Goal: Task Accomplishment & Management: Manage account settings

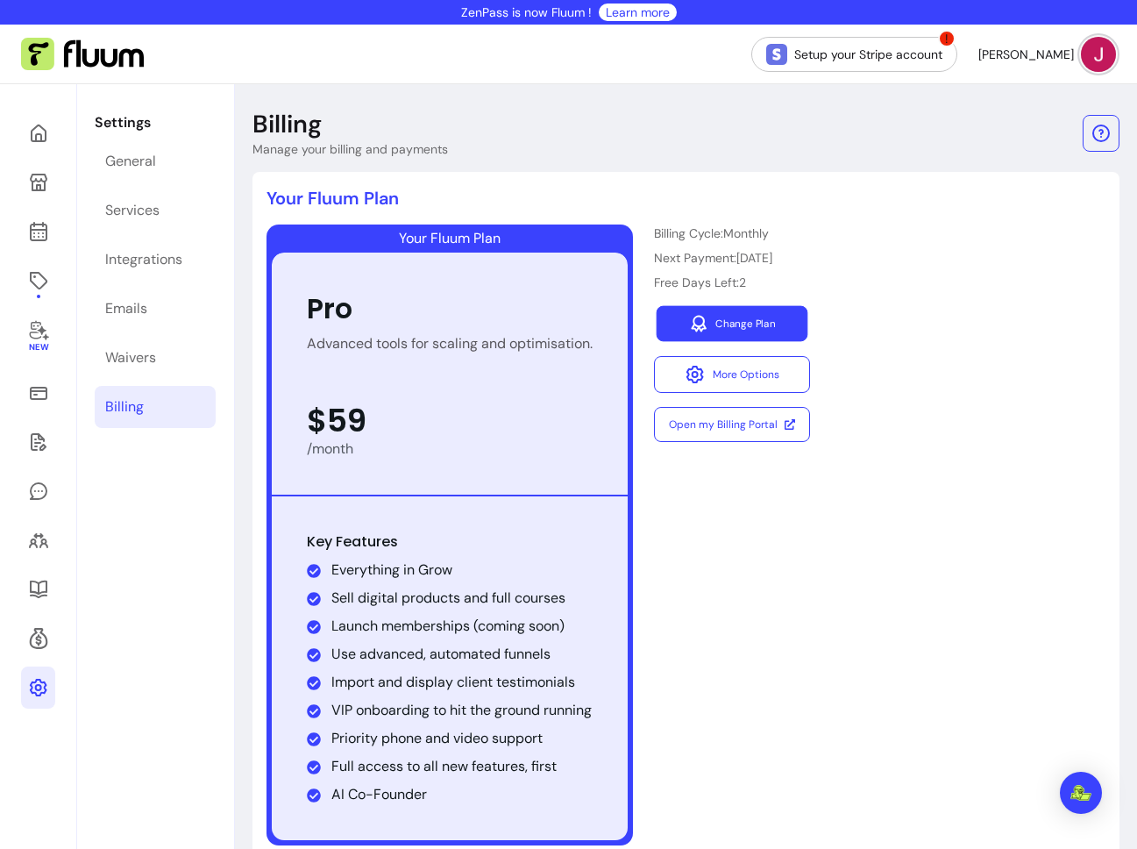
click at [764, 336] on link "Change Plan" at bounding box center [733, 324] width 152 height 36
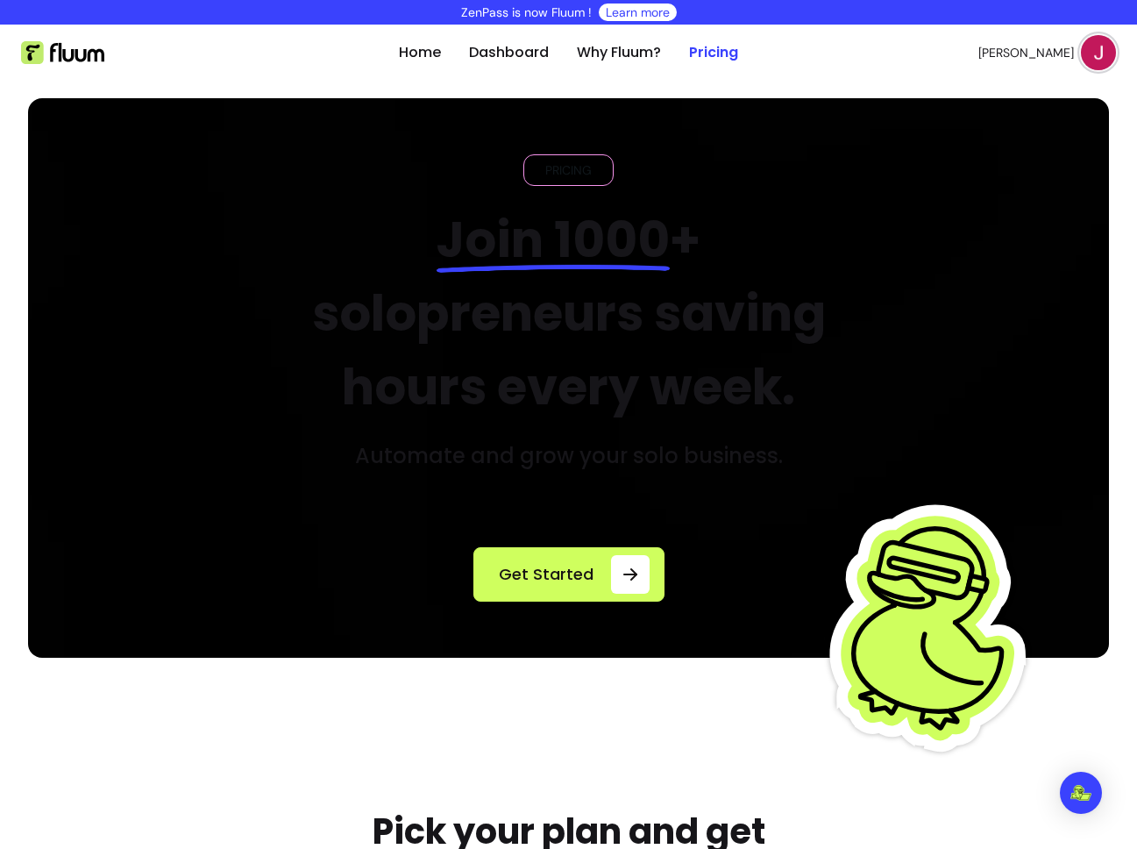
click at [1055, 47] on span "[PERSON_NAME]" at bounding box center [1026, 53] width 96 height 18
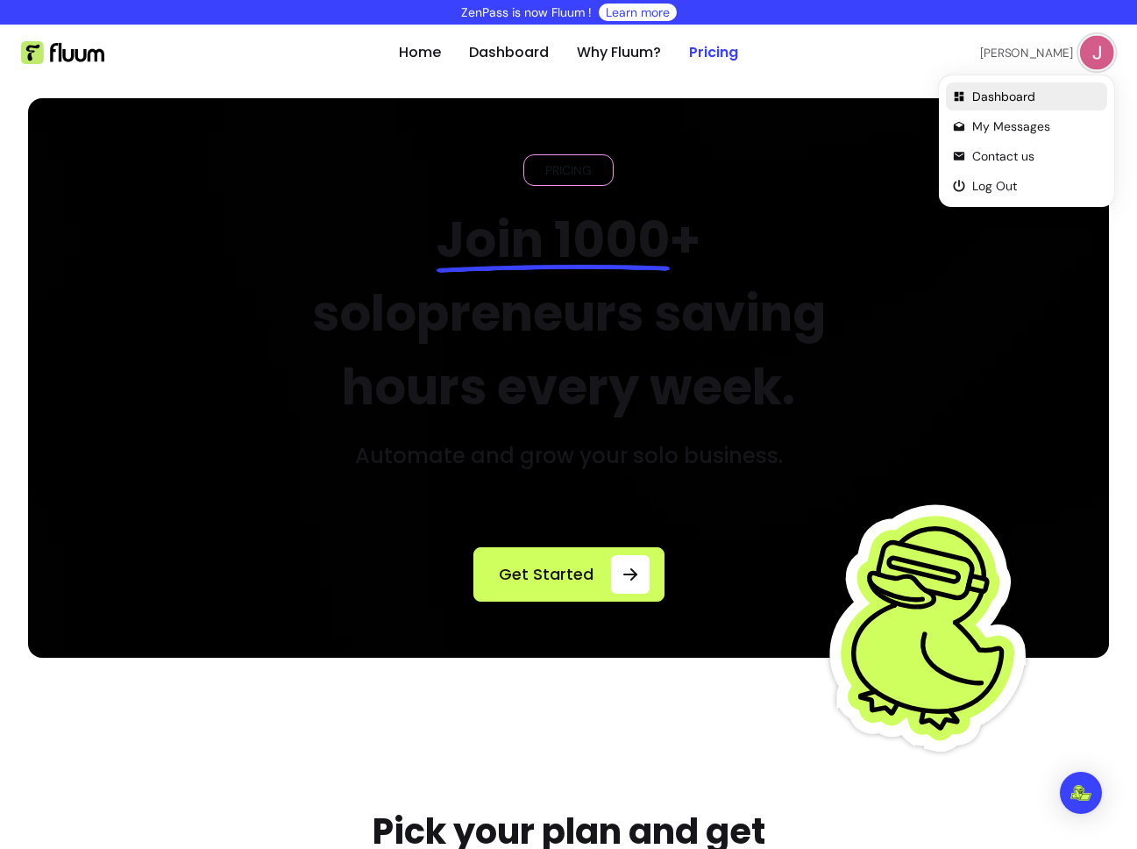
click at [1013, 103] on span "Dashboard" at bounding box center [1036, 97] width 128 height 18
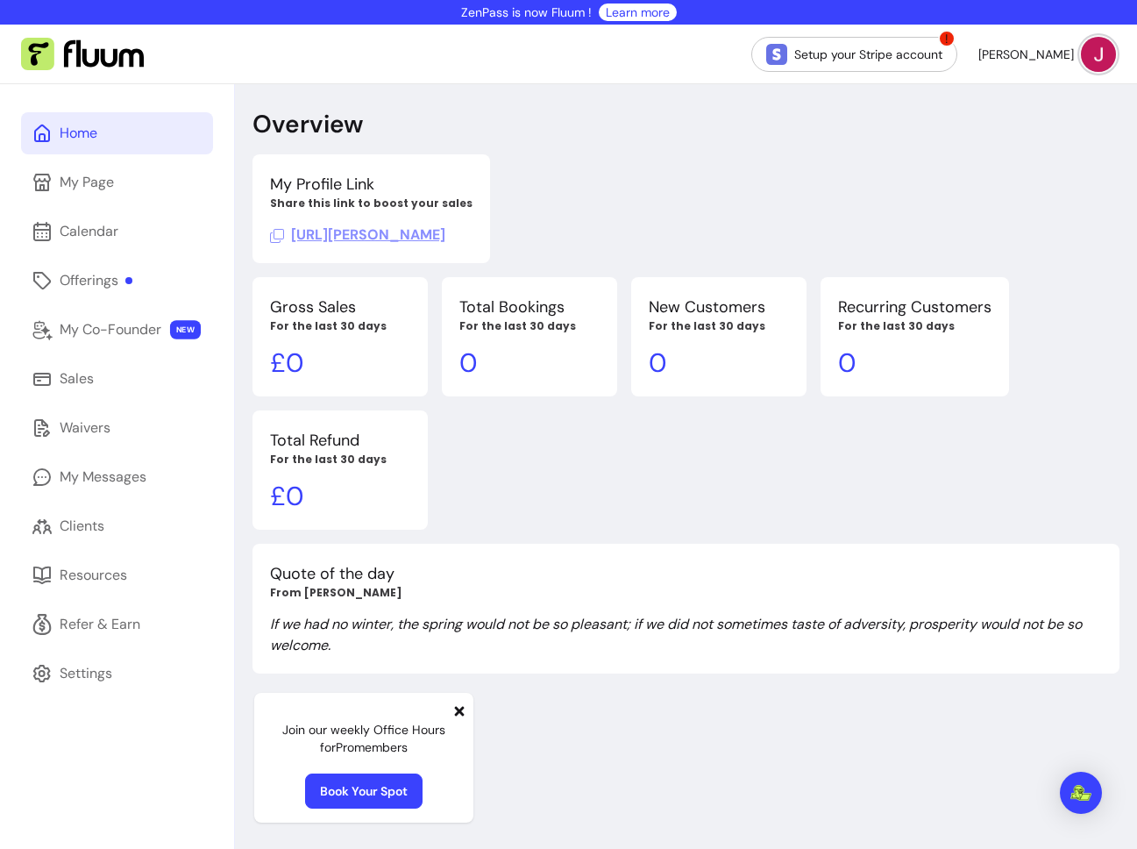
scroll to position [84, 0]
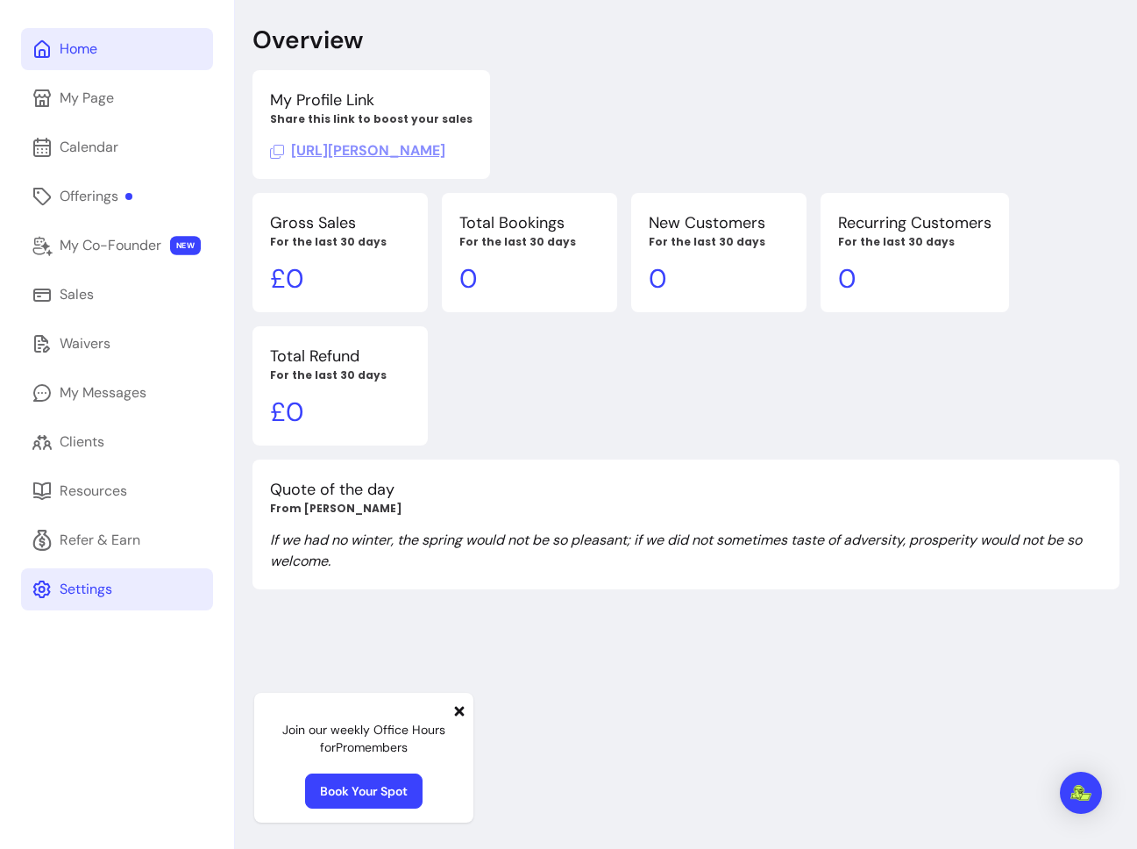
click at [79, 597] on div "Settings" at bounding box center [86, 589] width 53 height 21
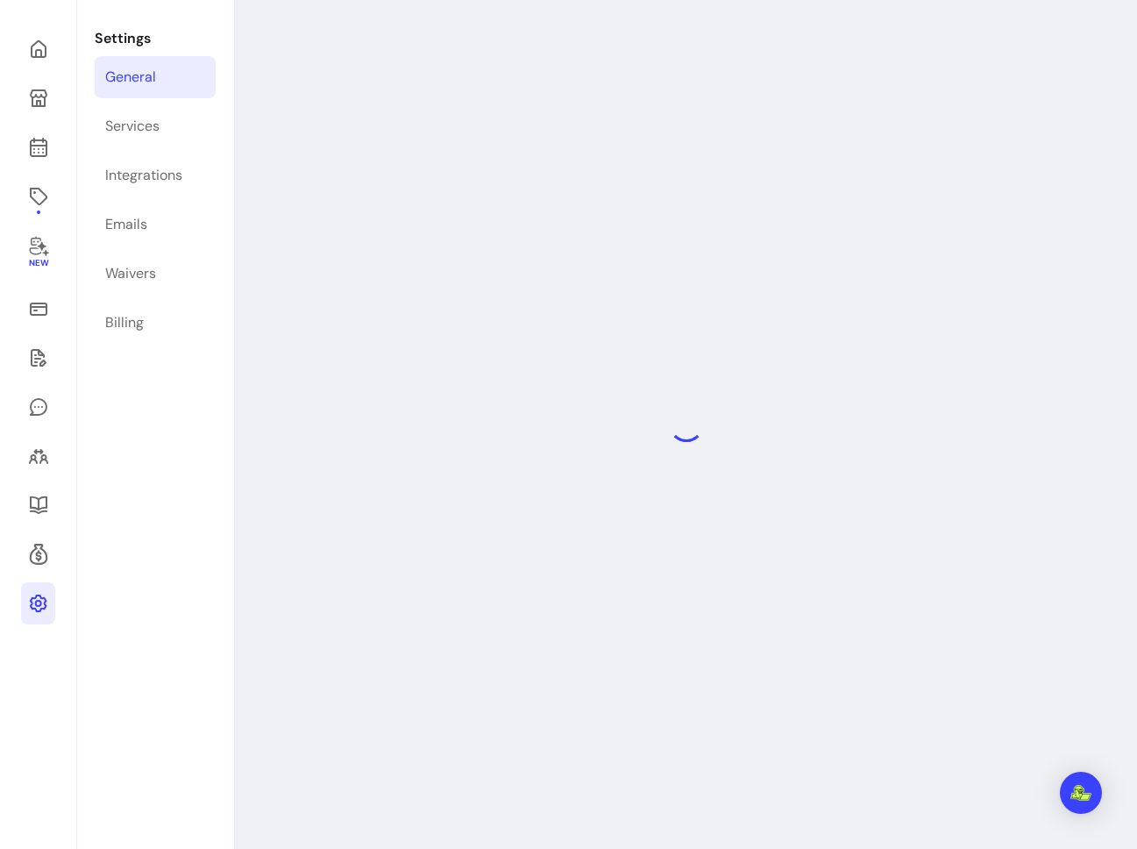
select select "**********"
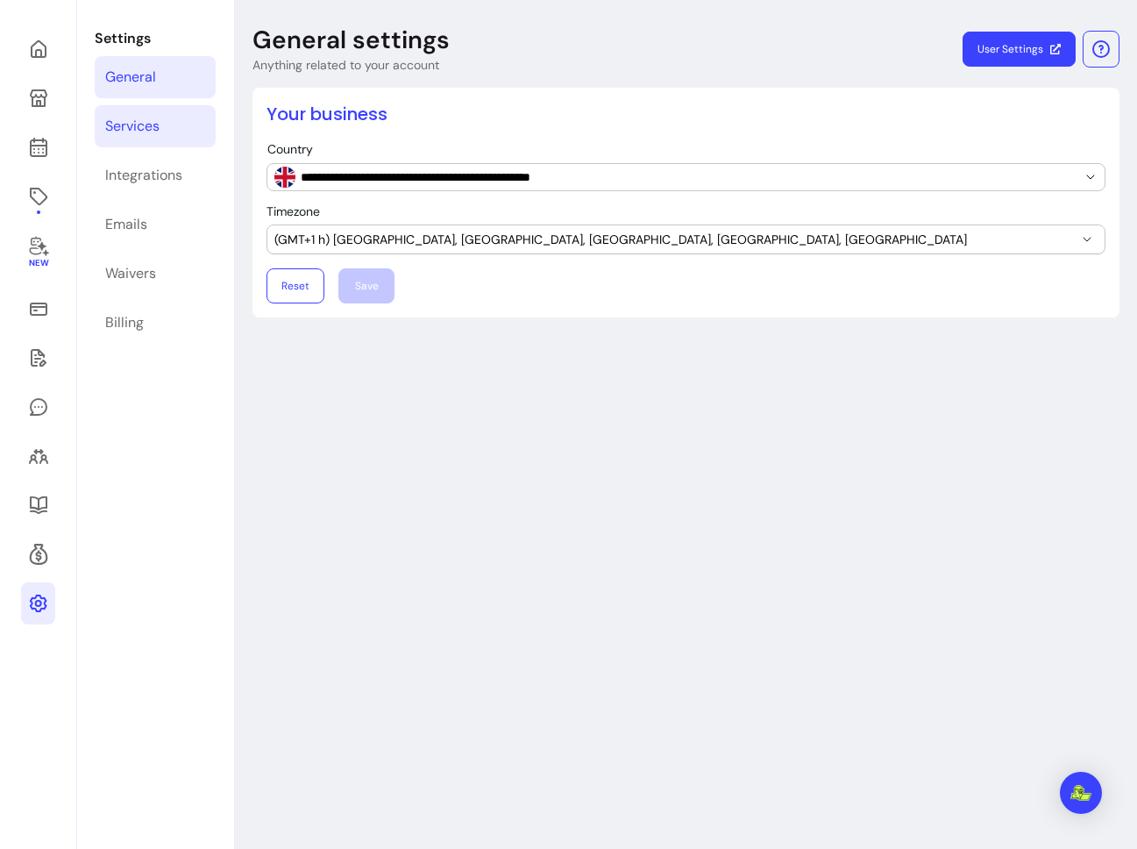
click at [132, 119] on div "Services" at bounding box center [132, 126] width 54 height 21
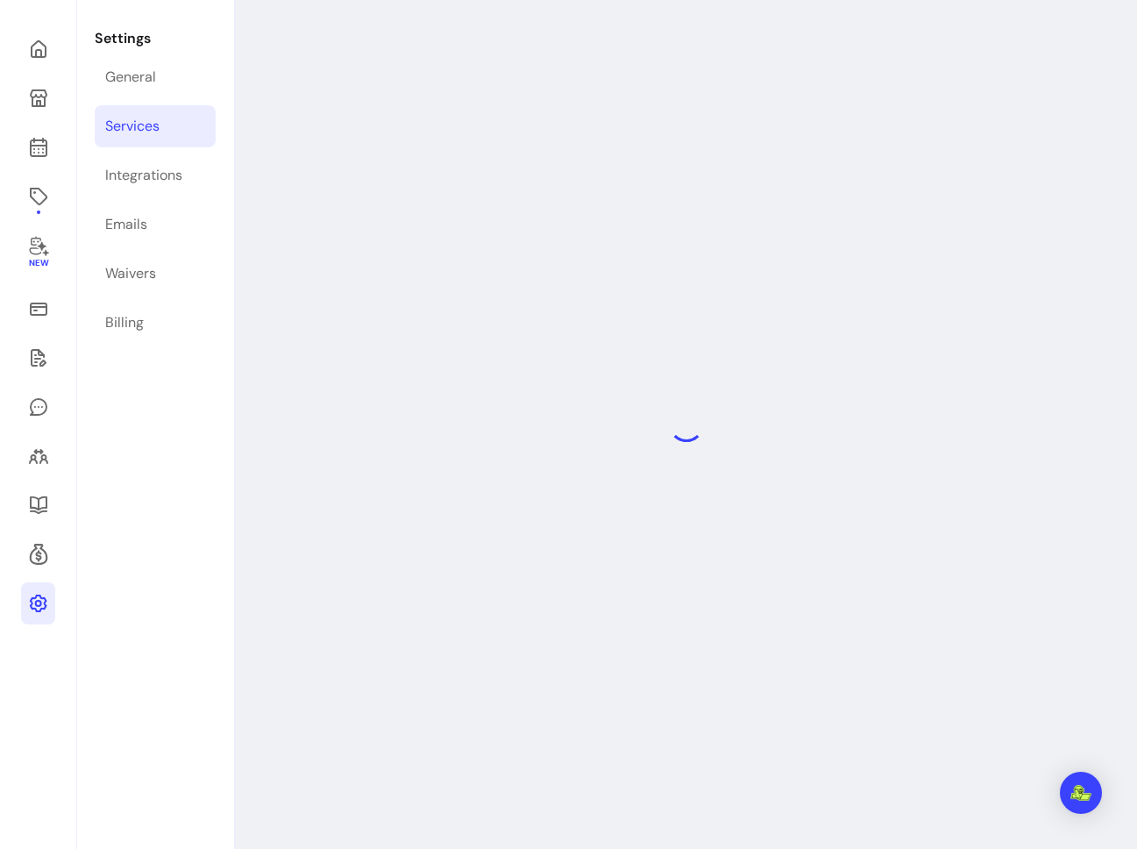
select select "***"
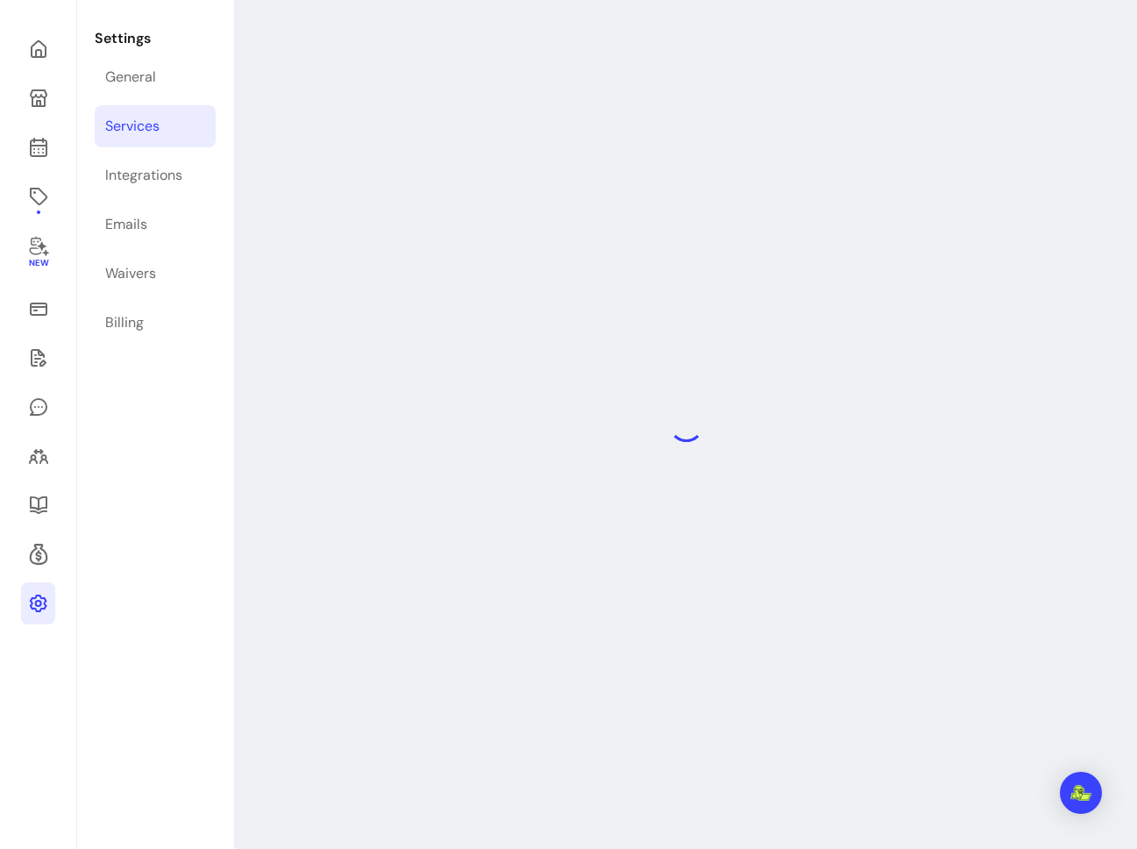
select select "***"
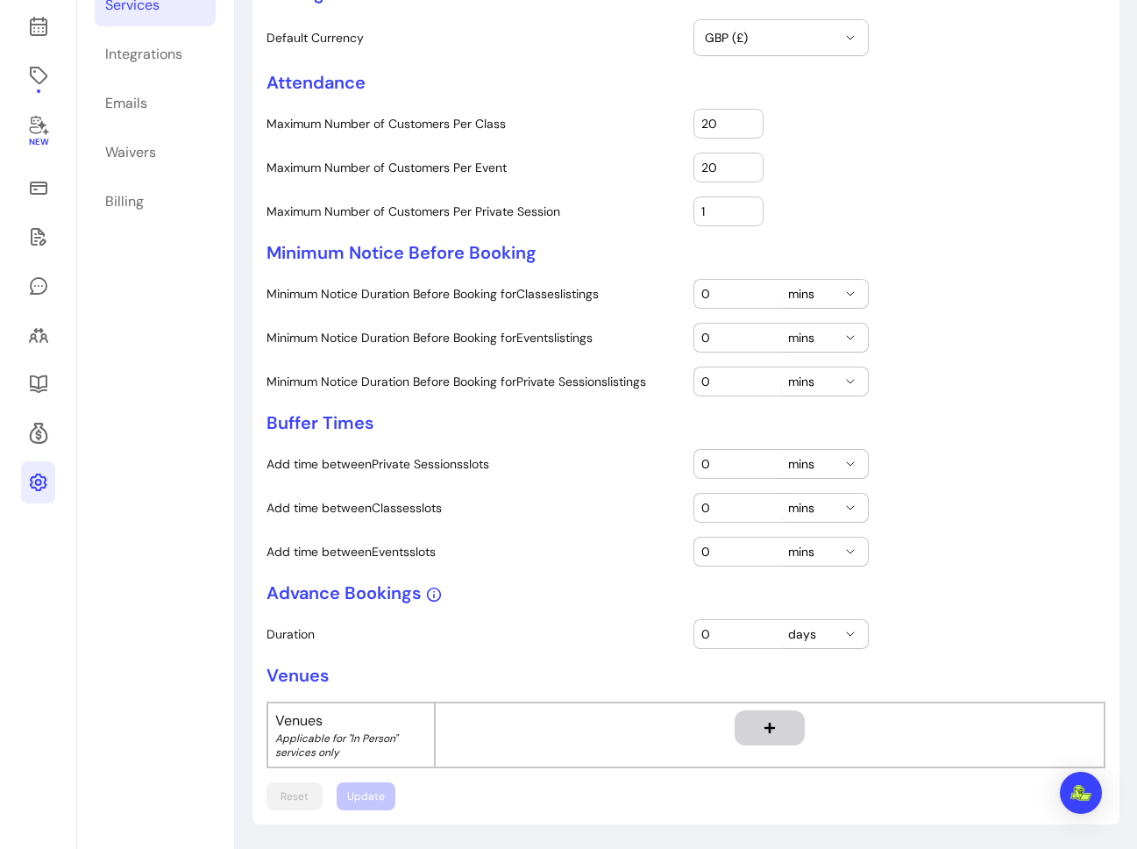
scroll to position [204, 0]
click at [174, 196] on link "Billing" at bounding box center [155, 202] width 121 height 42
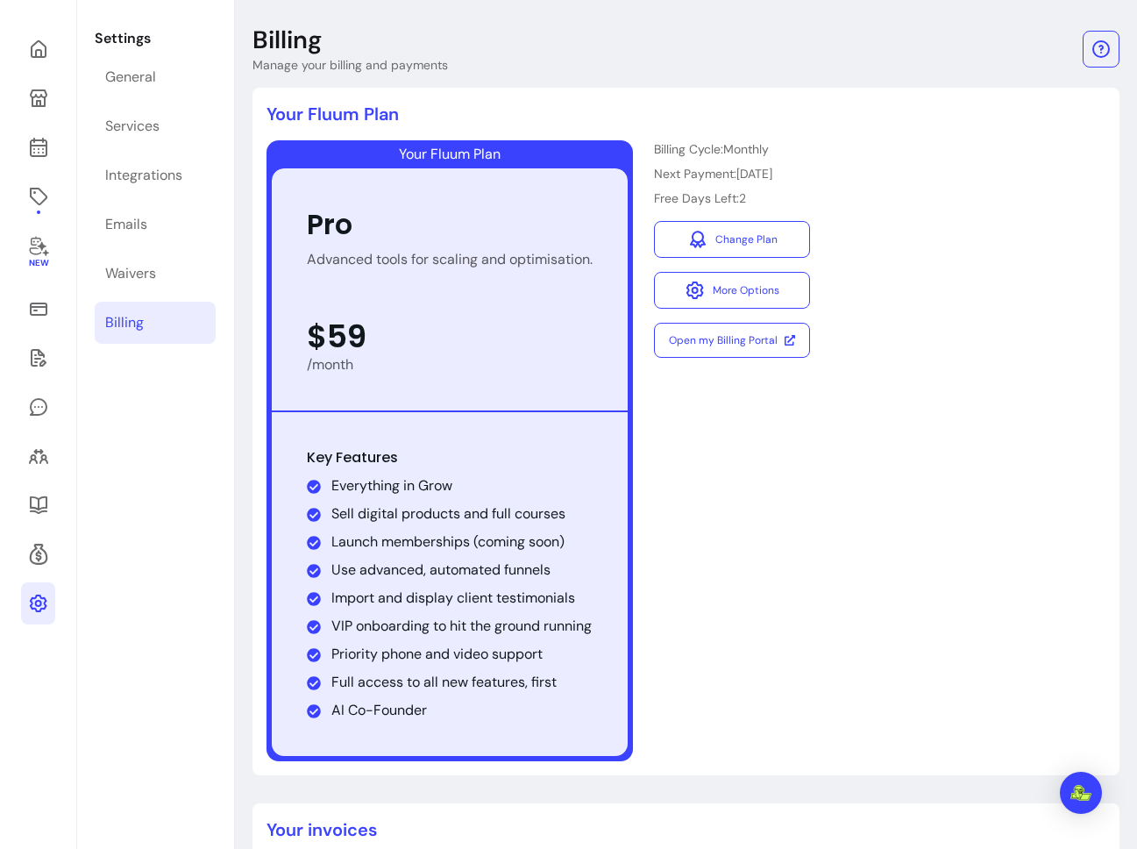
scroll to position [204, 0]
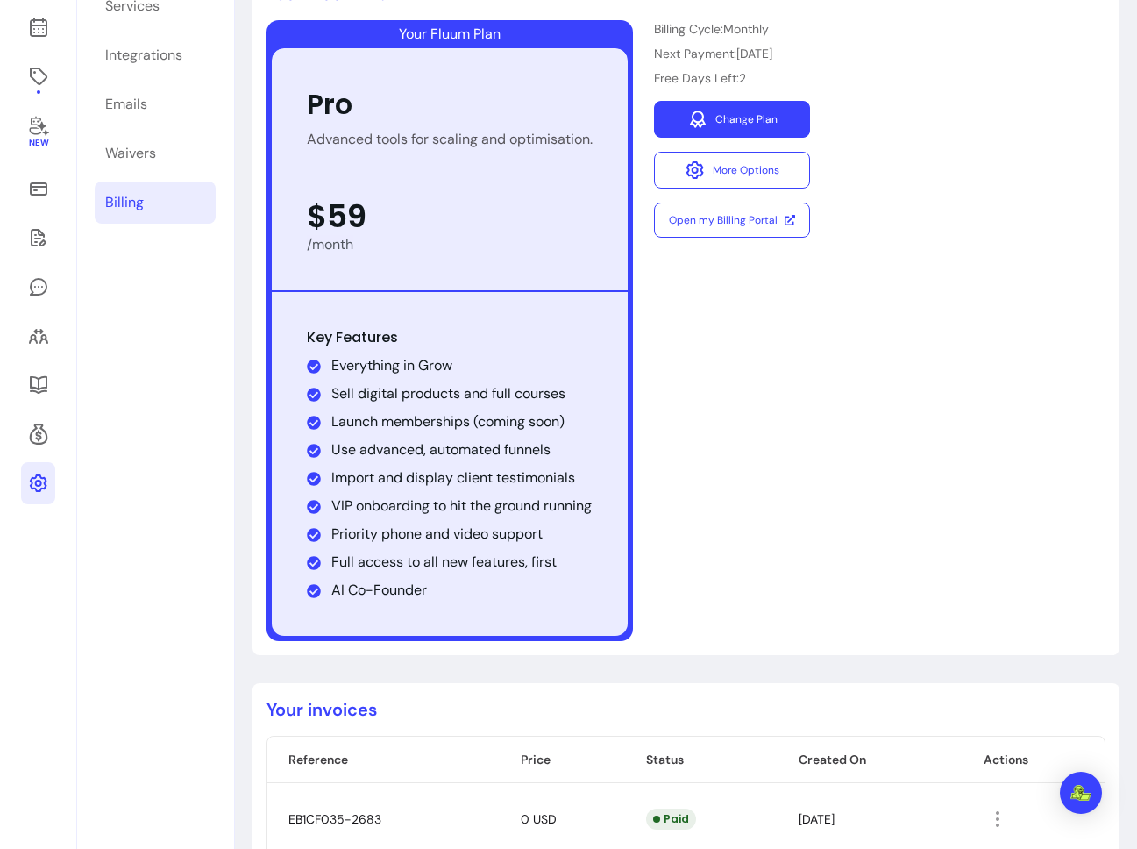
click at [736, 122] on link "Change Plan" at bounding box center [732, 119] width 156 height 37
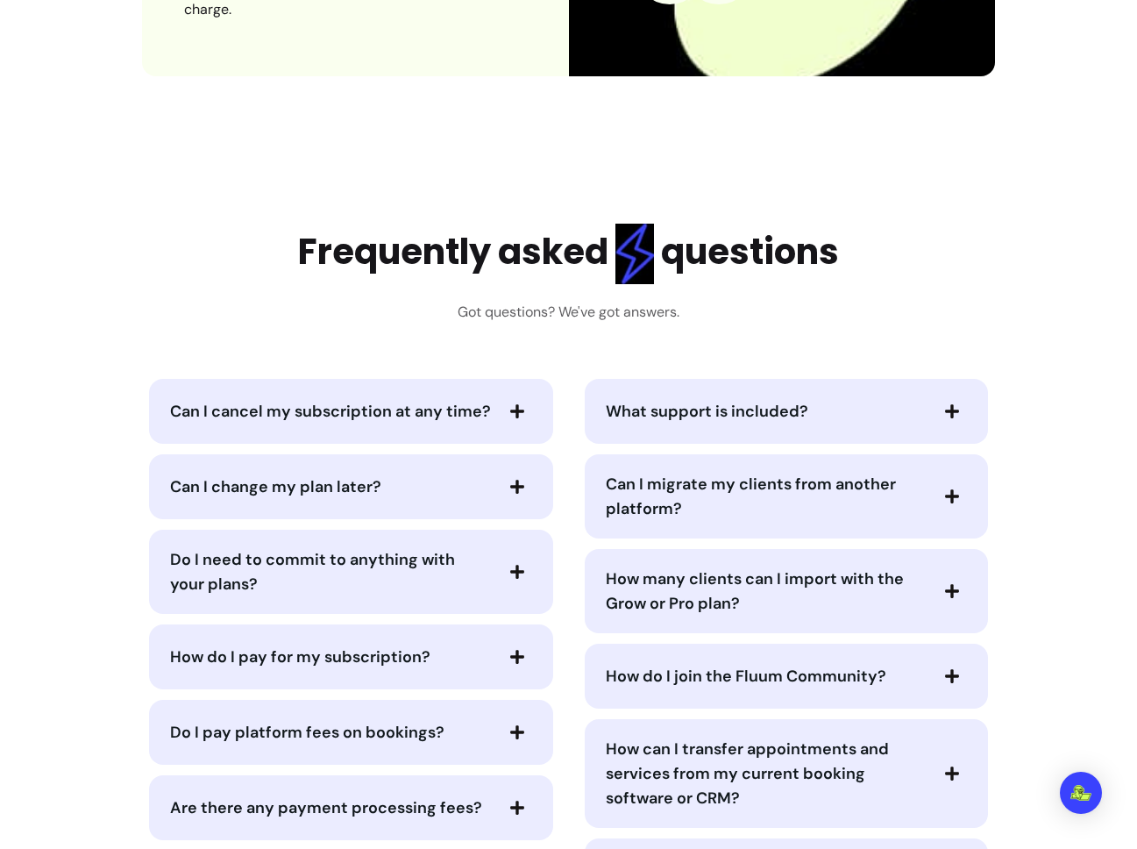
scroll to position [8463, 0]
click at [394, 465] on div "Can I change my plan later?" at bounding box center [350, 485] width 403 height 65
click at [380, 473] on span "Can I change my plan later?" at bounding box center [330, 485] width 321 height 25
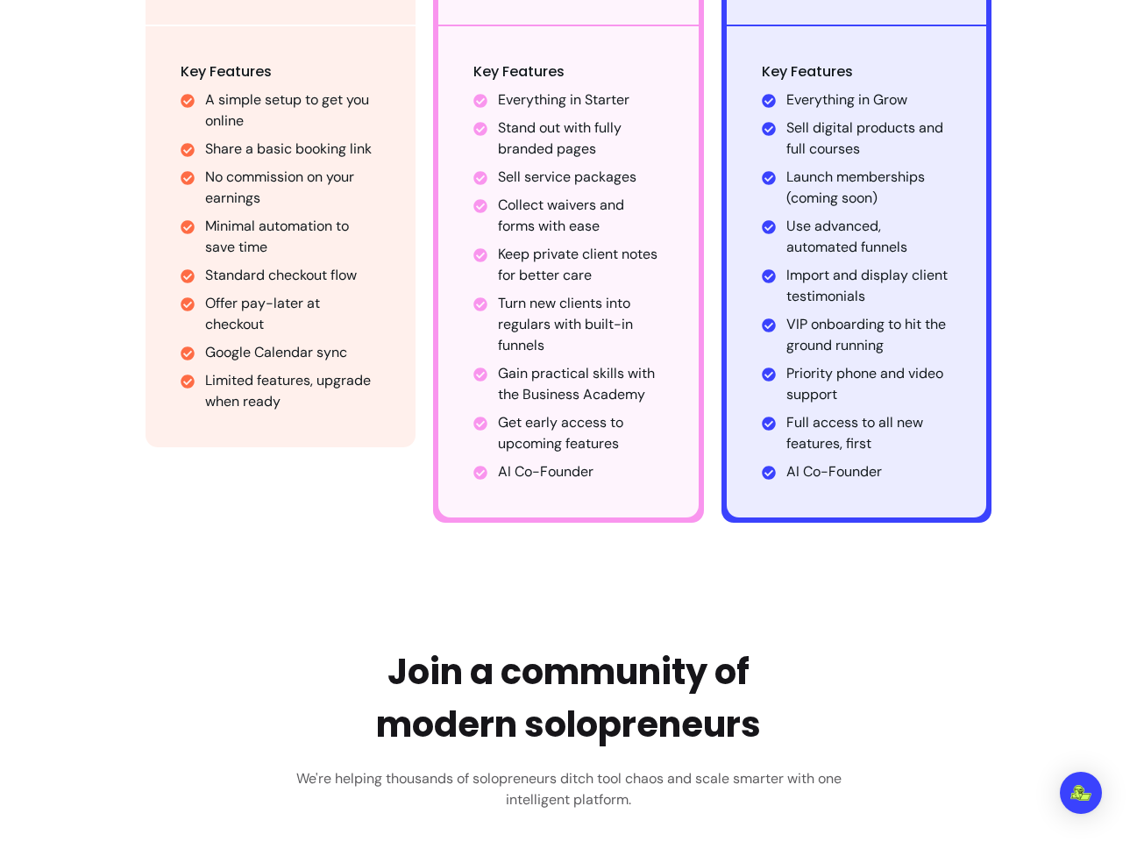
scroll to position [0, 0]
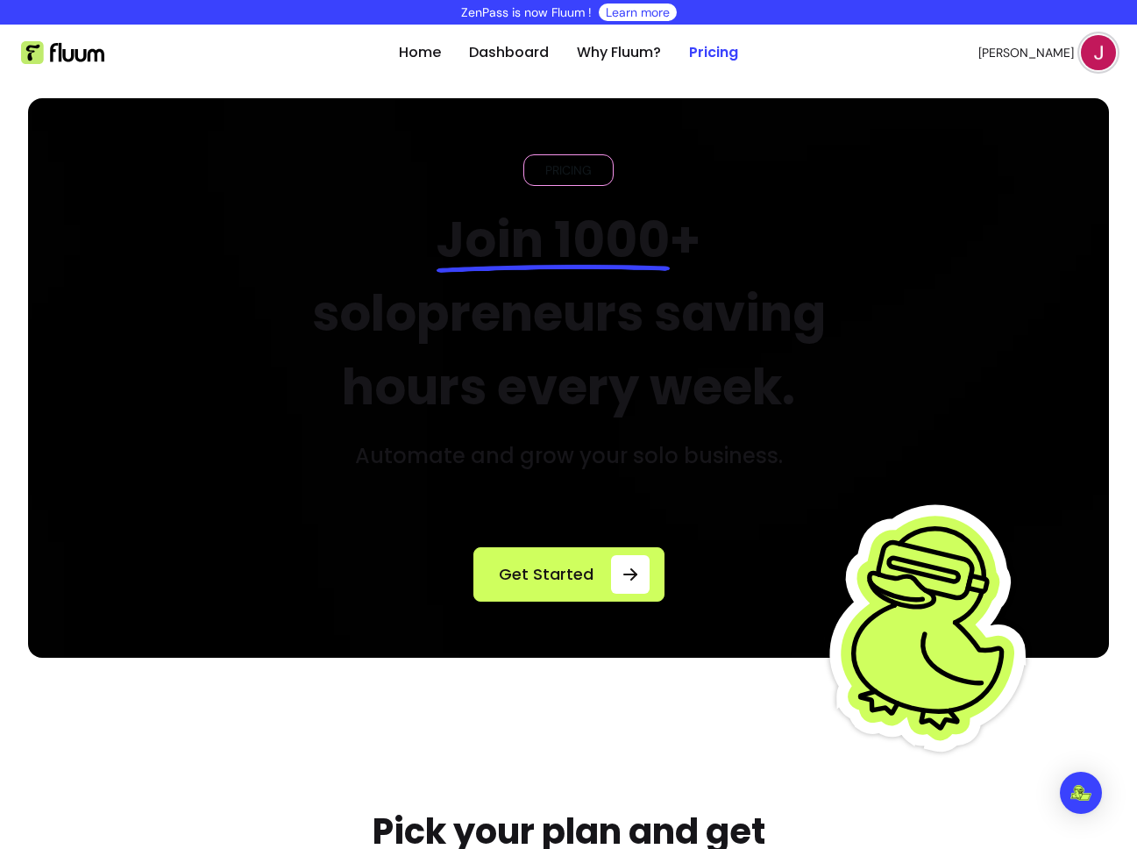
click at [1084, 57] on img at bounding box center [1098, 52] width 35 height 35
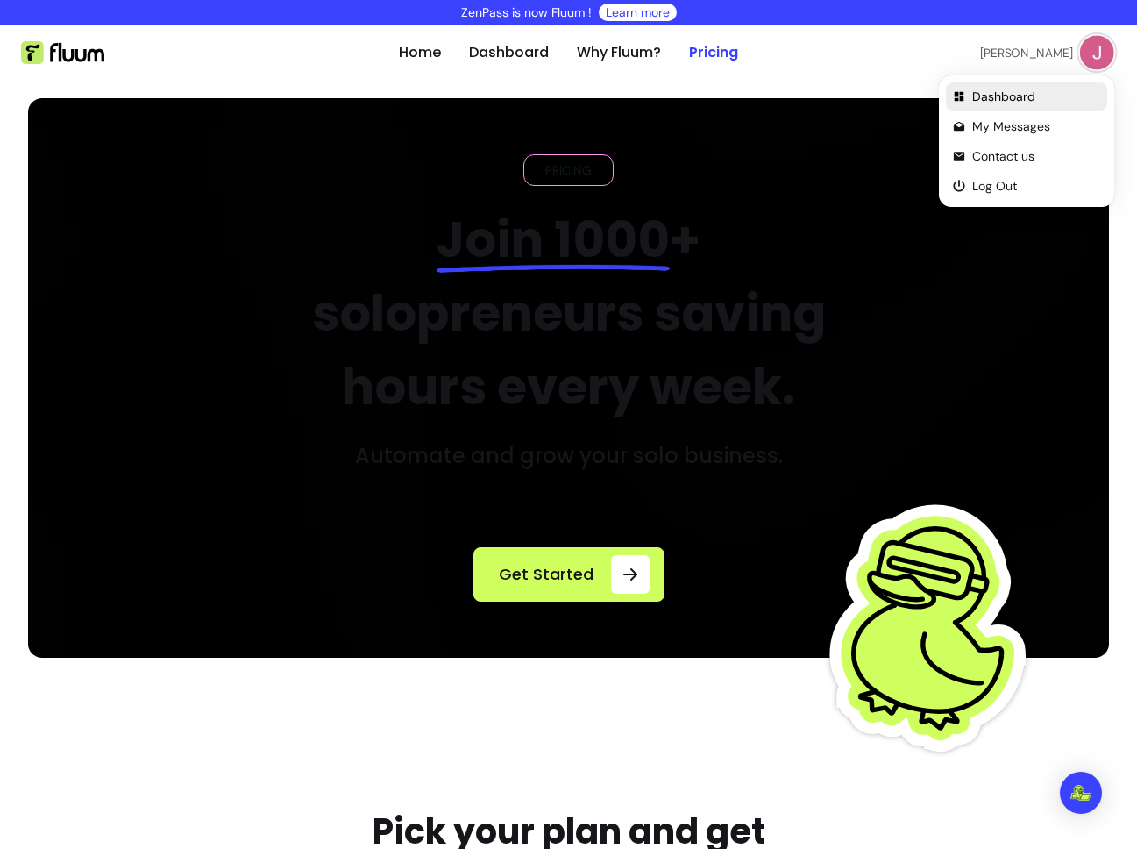
click at [990, 89] on span "Dashboard" at bounding box center [1036, 97] width 128 height 18
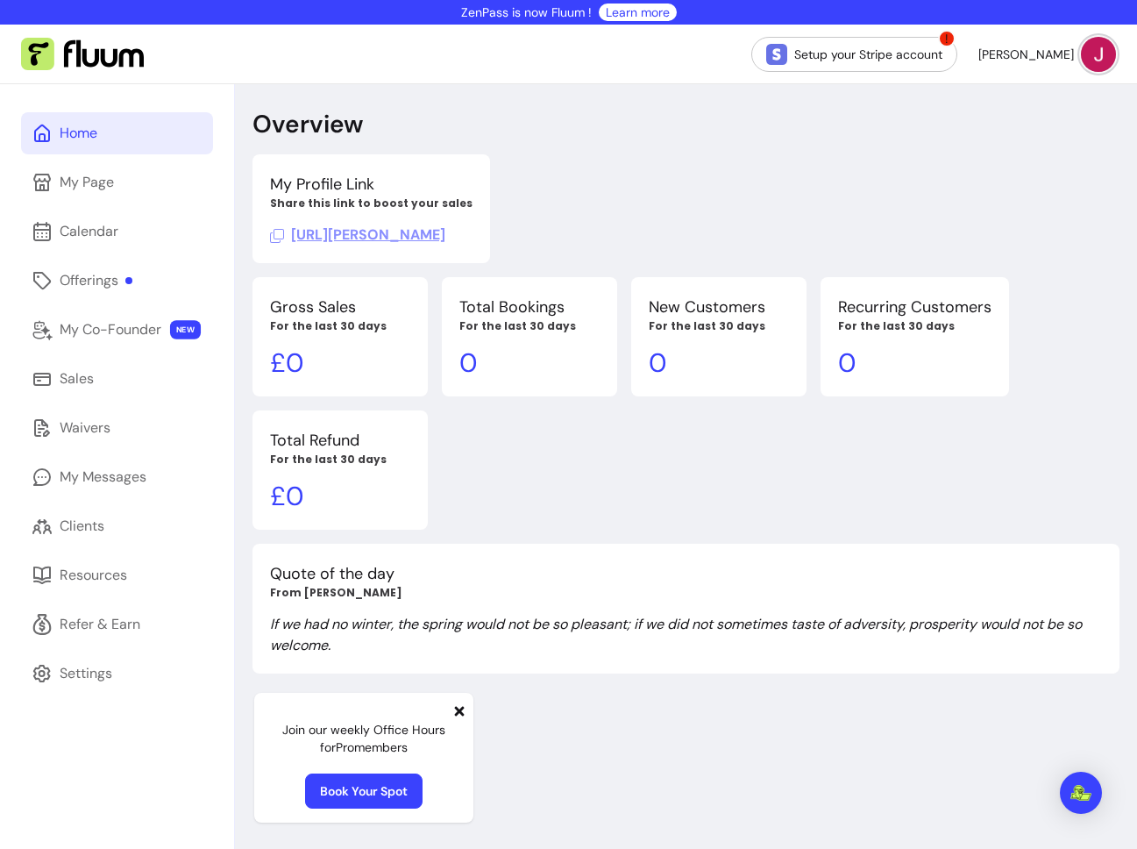
click at [1059, 53] on span "[PERSON_NAME]" at bounding box center [1026, 55] width 96 height 18
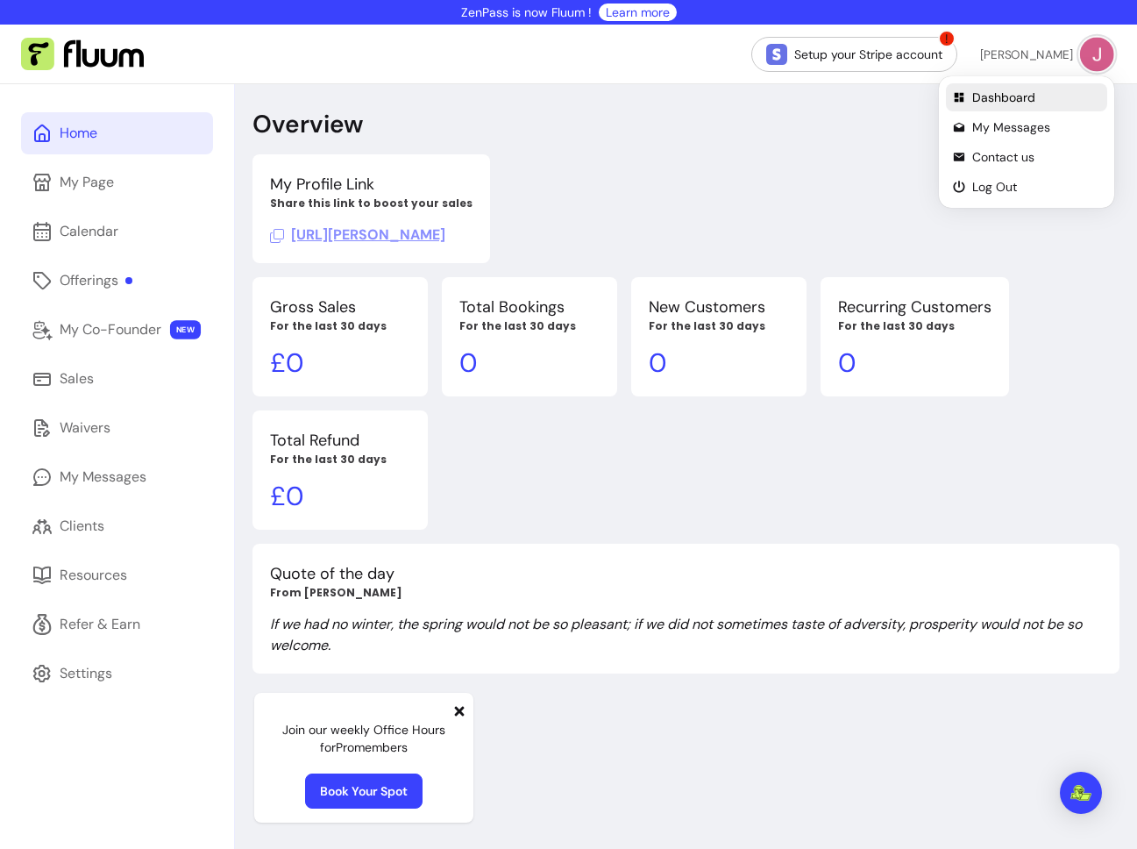
click at [998, 96] on span "Dashboard" at bounding box center [1036, 98] width 128 height 18
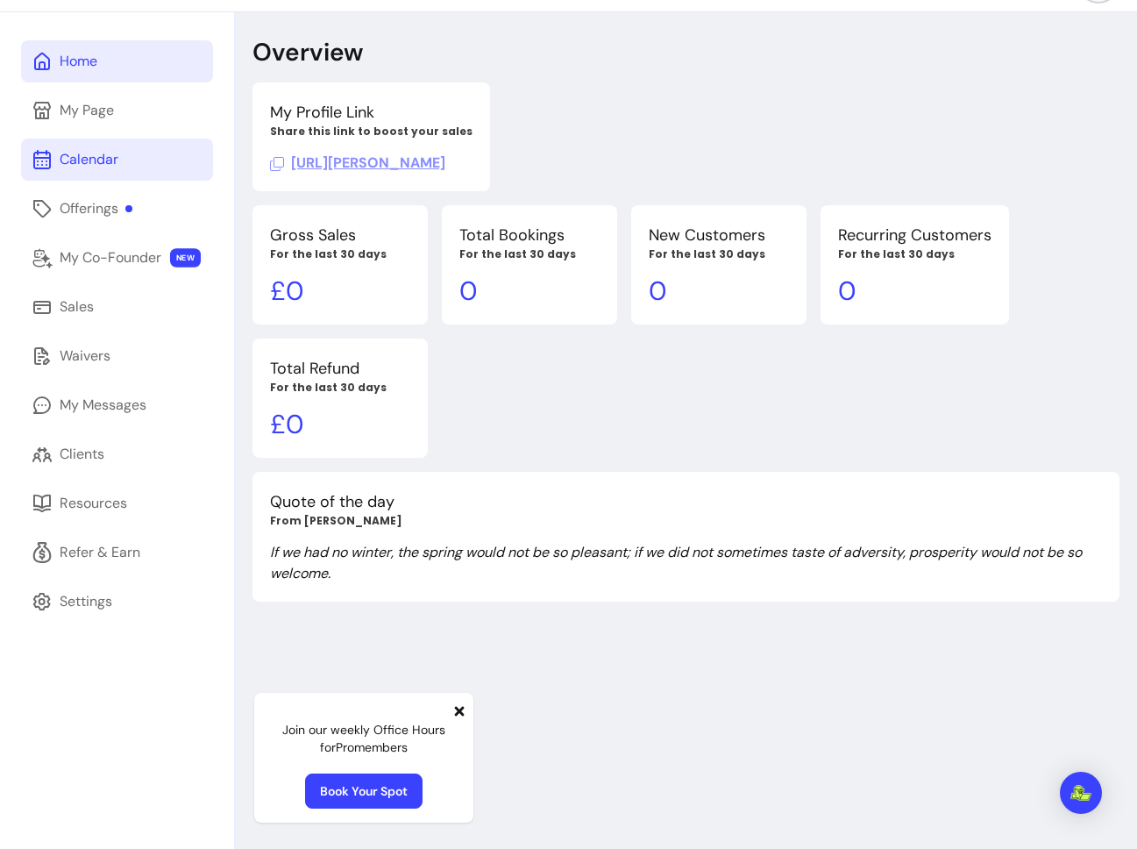
scroll to position [73, 0]
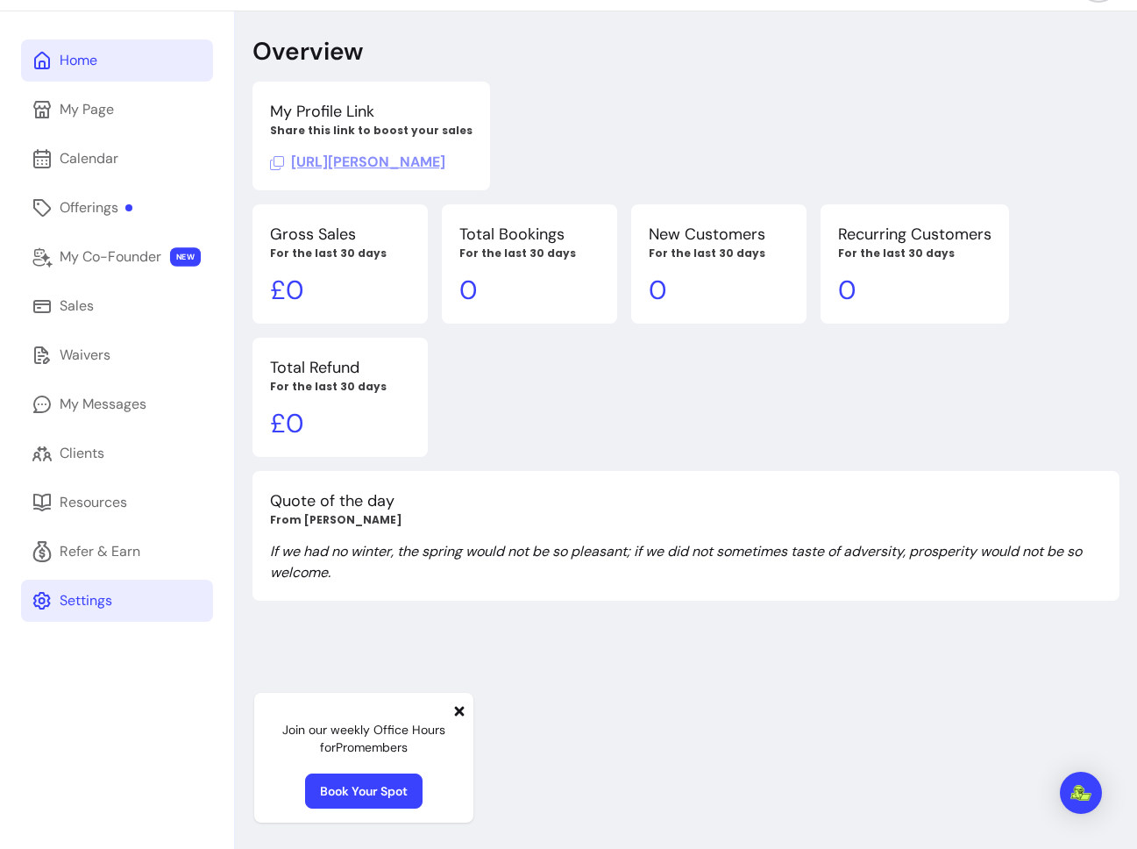
click at [117, 600] on link "Settings" at bounding box center [117, 600] width 192 height 42
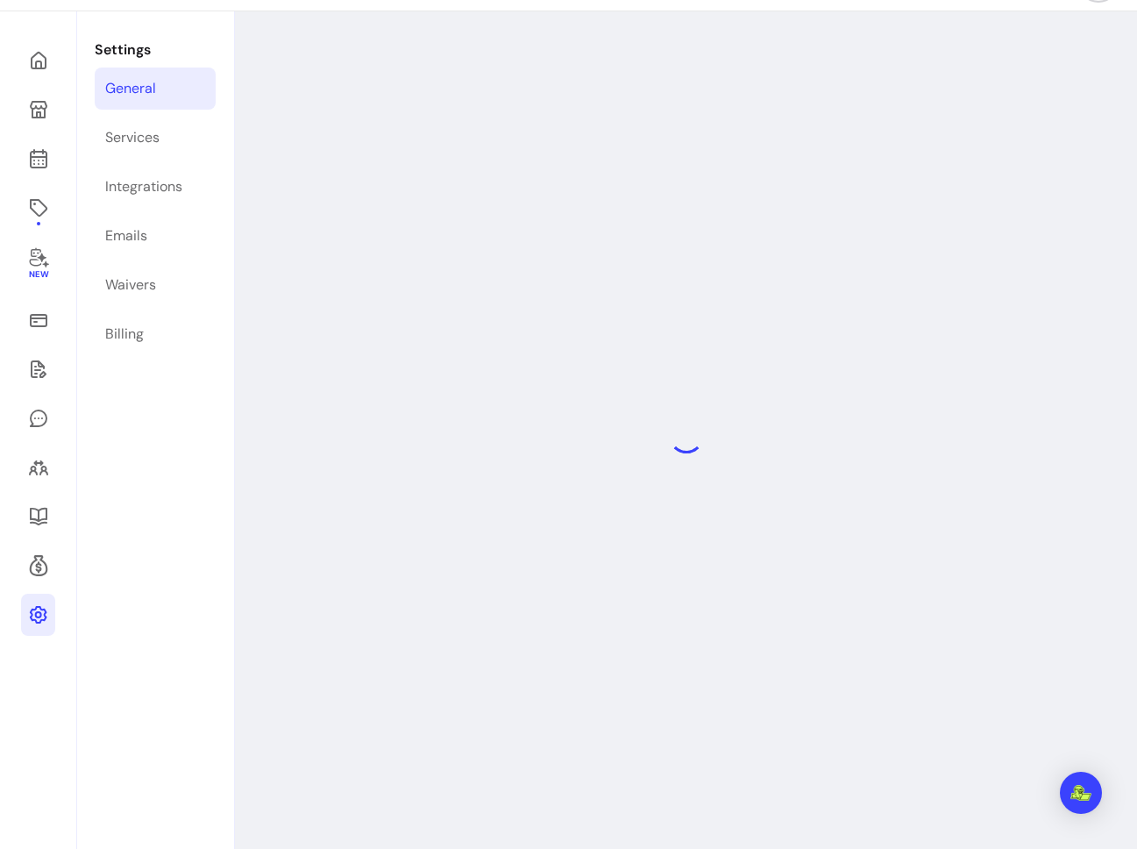
select select "**********"
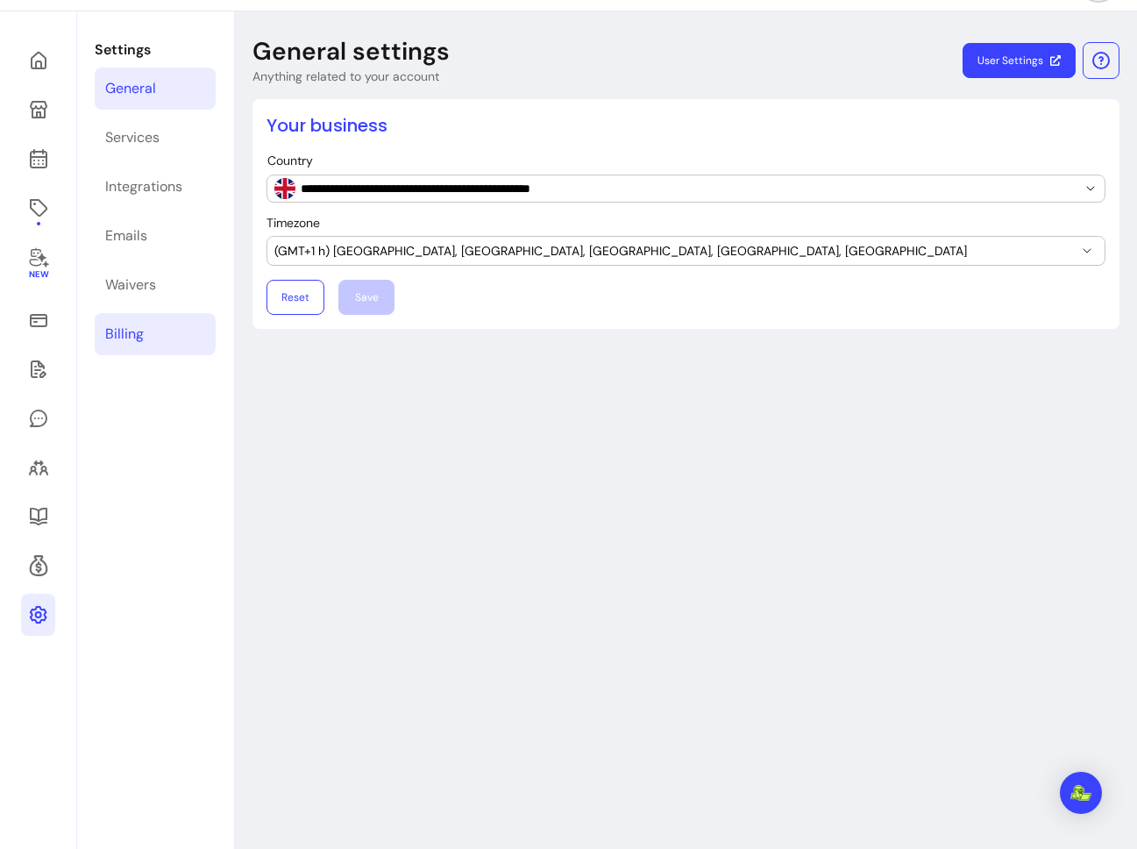
click at [116, 343] on div "Billing" at bounding box center [124, 333] width 39 height 21
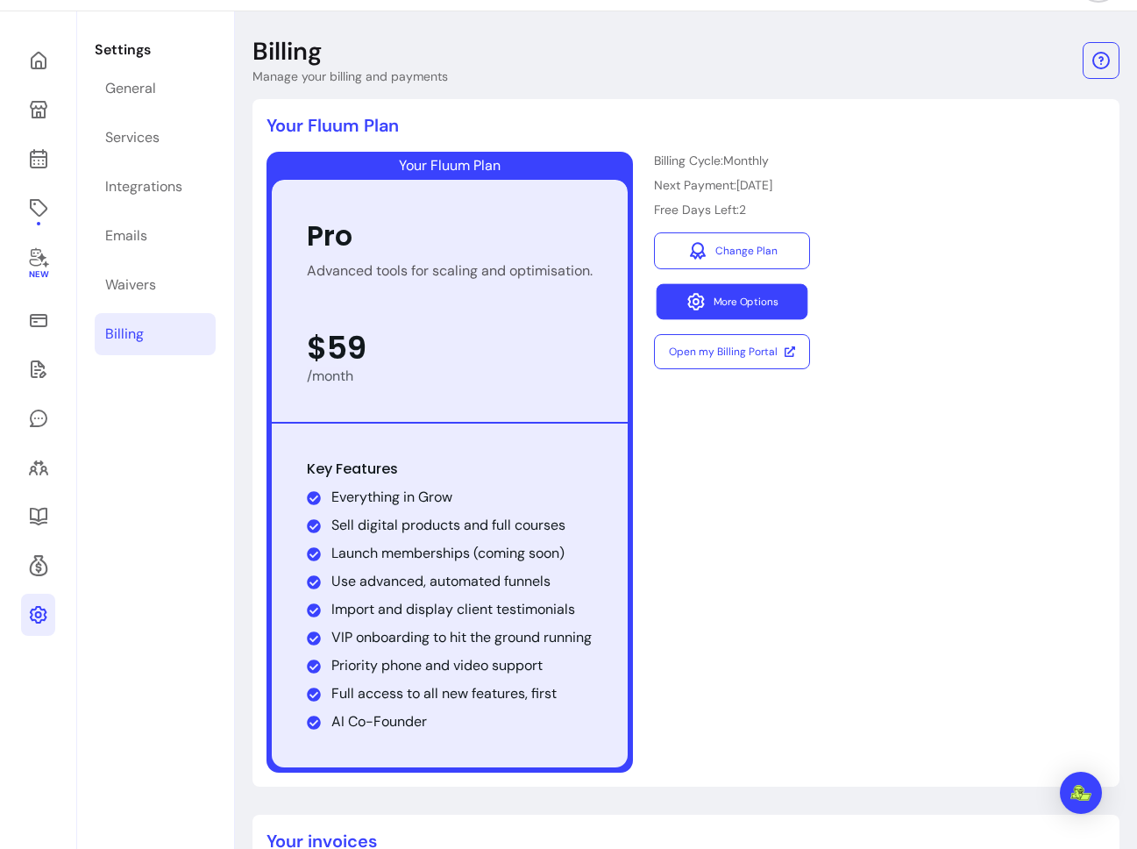
click at [741, 308] on button "More Options" at bounding box center [733, 302] width 152 height 36
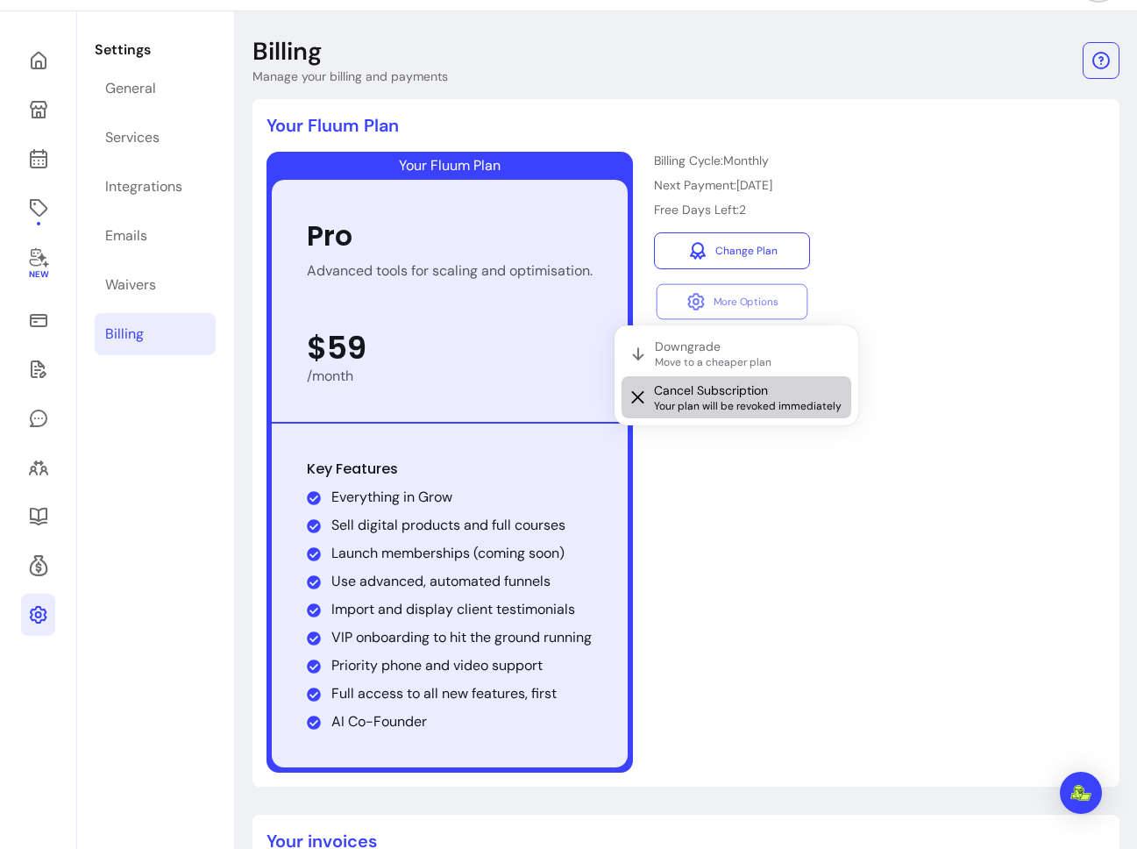
click at [724, 410] on span "Your plan will be revoked immediately" at bounding box center [749, 406] width 190 height 14
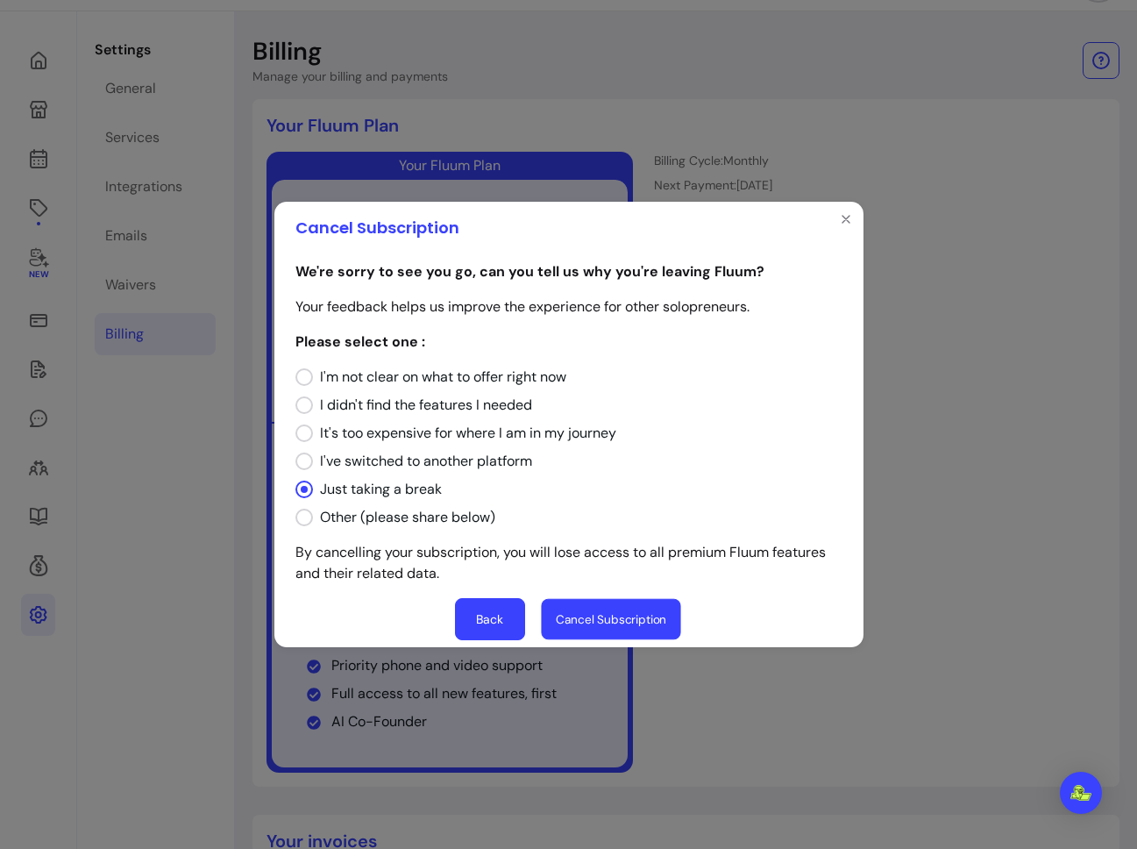
click at [604, 623] on button "Cancel Subscription" at bounding box center [610, 619] width 139 height 41
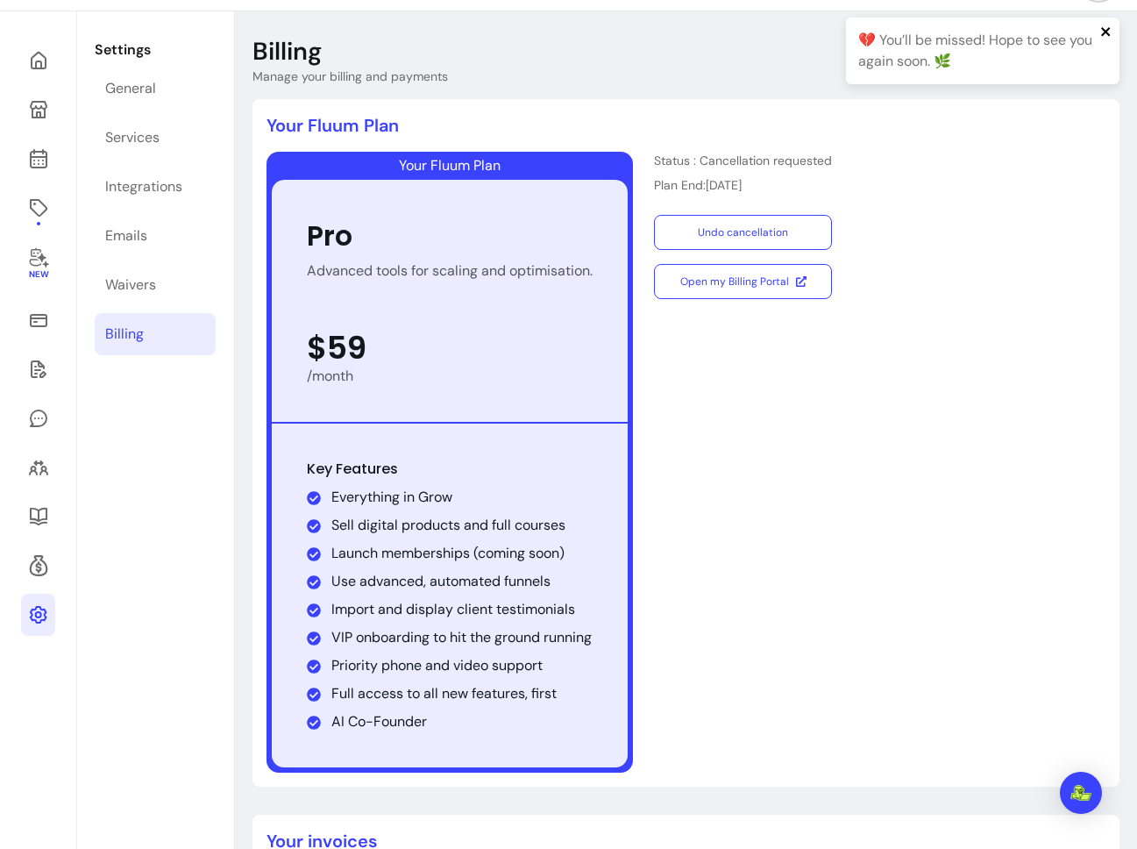
click at [1105, 32] on icon "close" at bounding box center [1105, 31] width 9 height 9
